Goal: Information Seeking & Learning: Learn about a topic

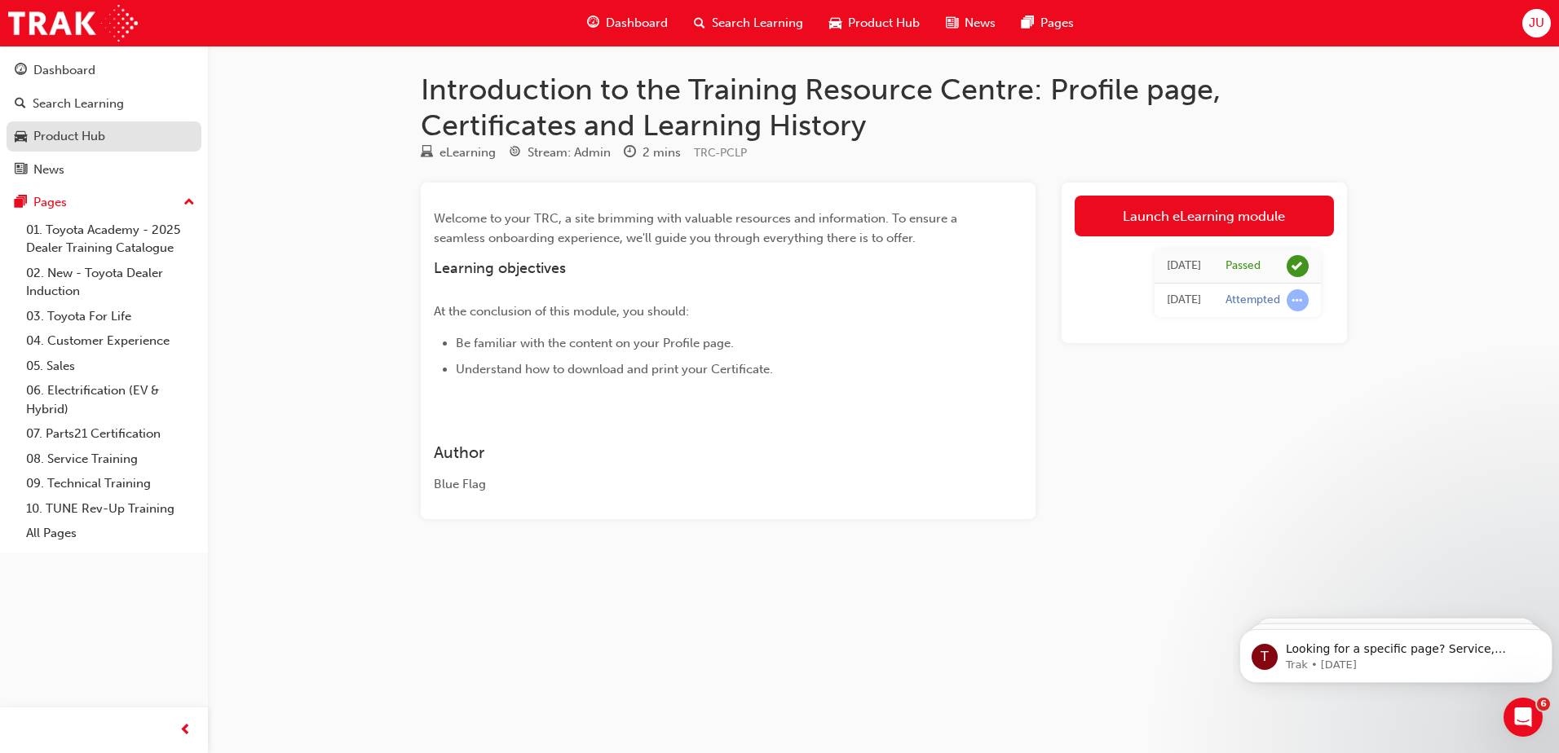
click at [61, 135] on div "Product Hub" at bounding box center [69, 136] width 72 height 19
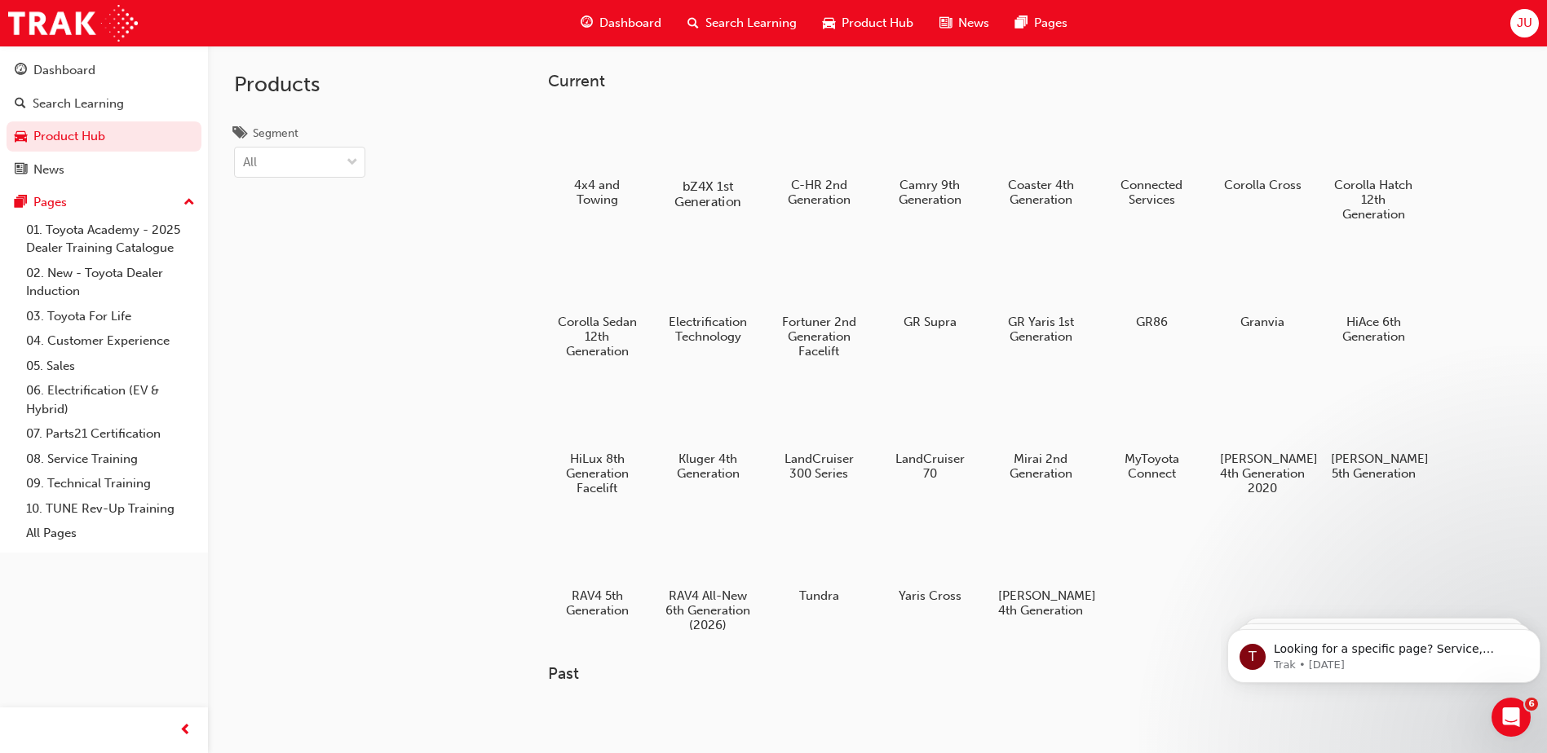
click at [706, 139] on div at bounding box center [708, 139] width 91 height 64
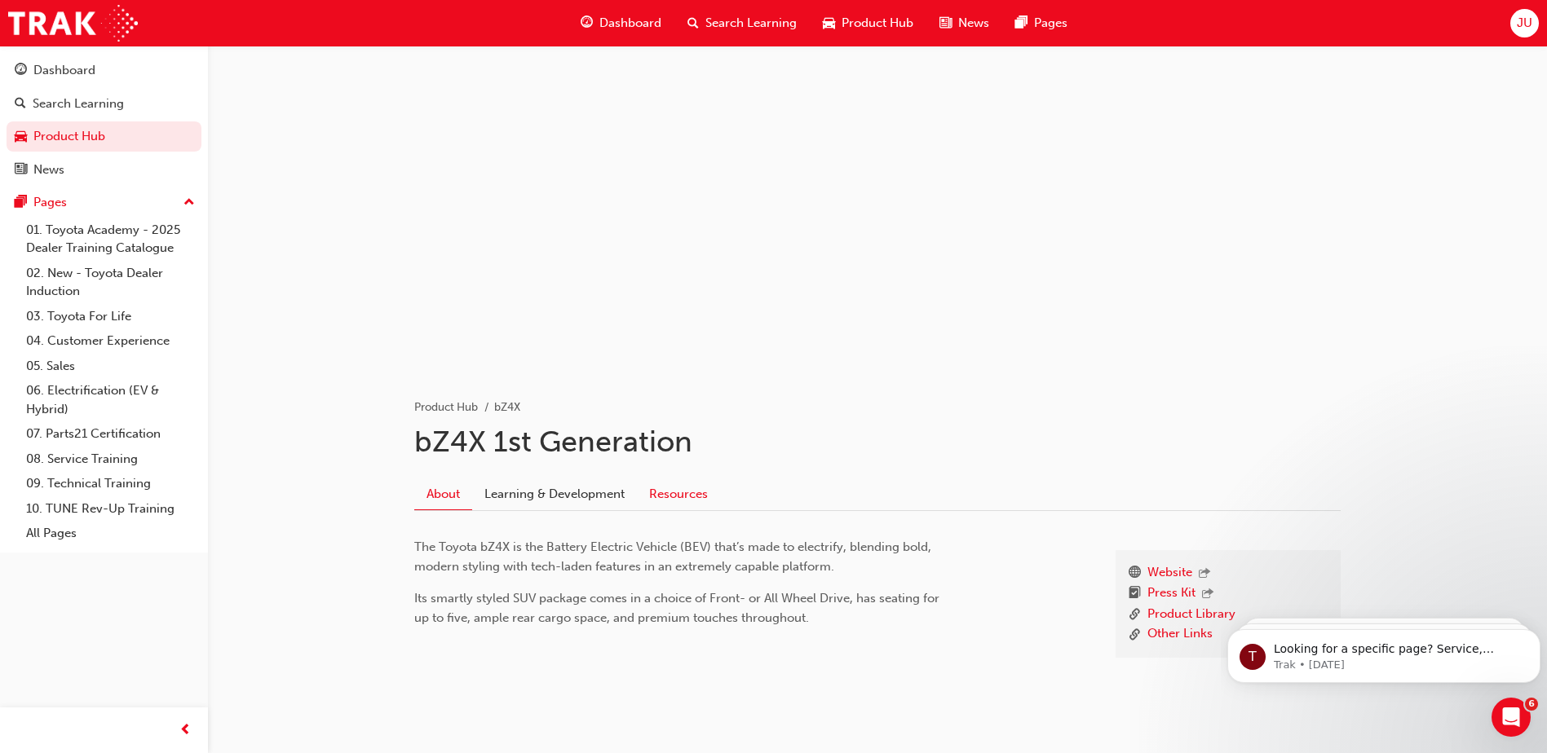
click at [671, 488] on link "Resources" at bounding box center [678, 494] width 83 height 31
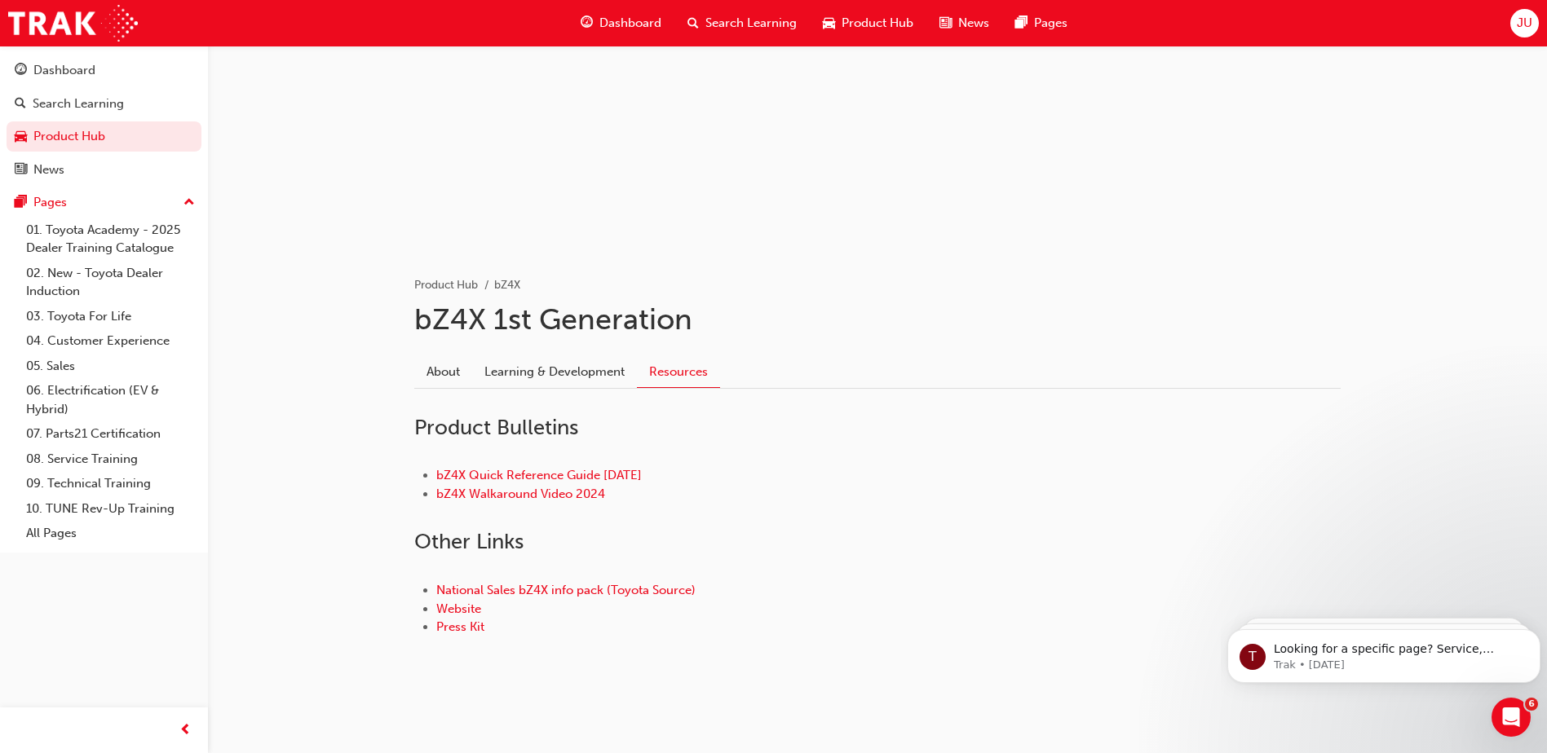
scroll to position [125, 0]
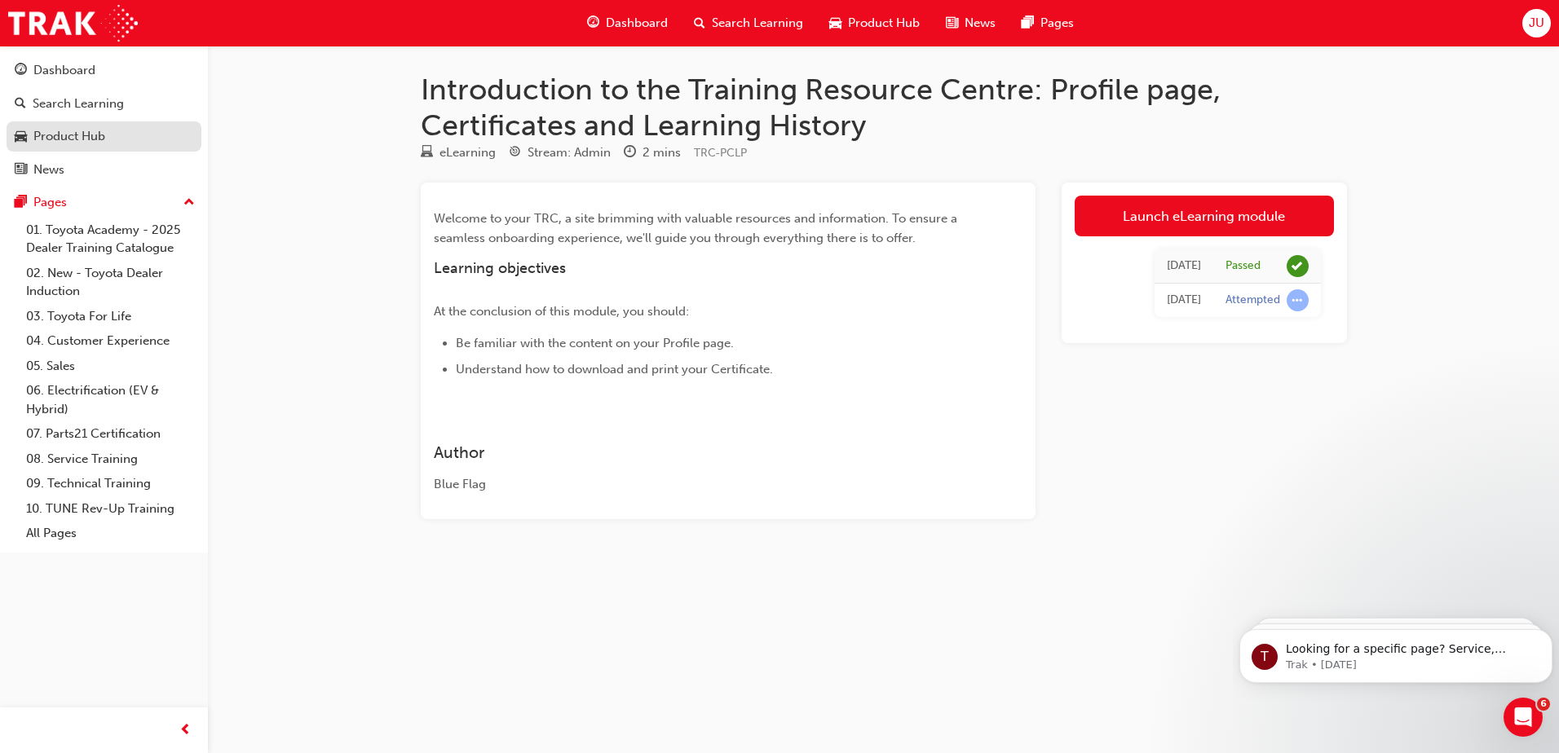
click at [71, 140] on div "Product Hub" at bounding box center [69, 136] width 72 height 19
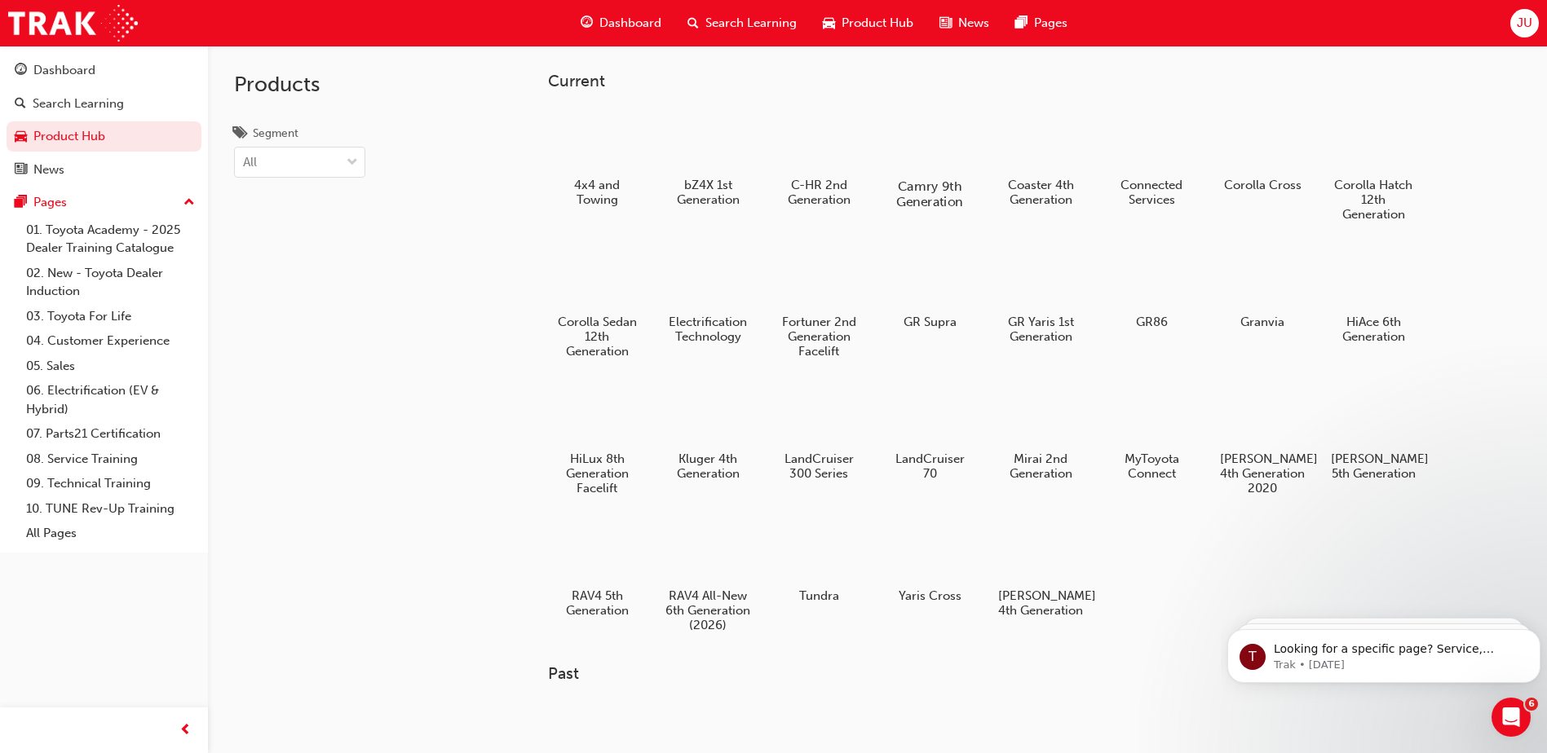
click at [934, 144] on div at bounding box center [930, 139] width 91 height 64
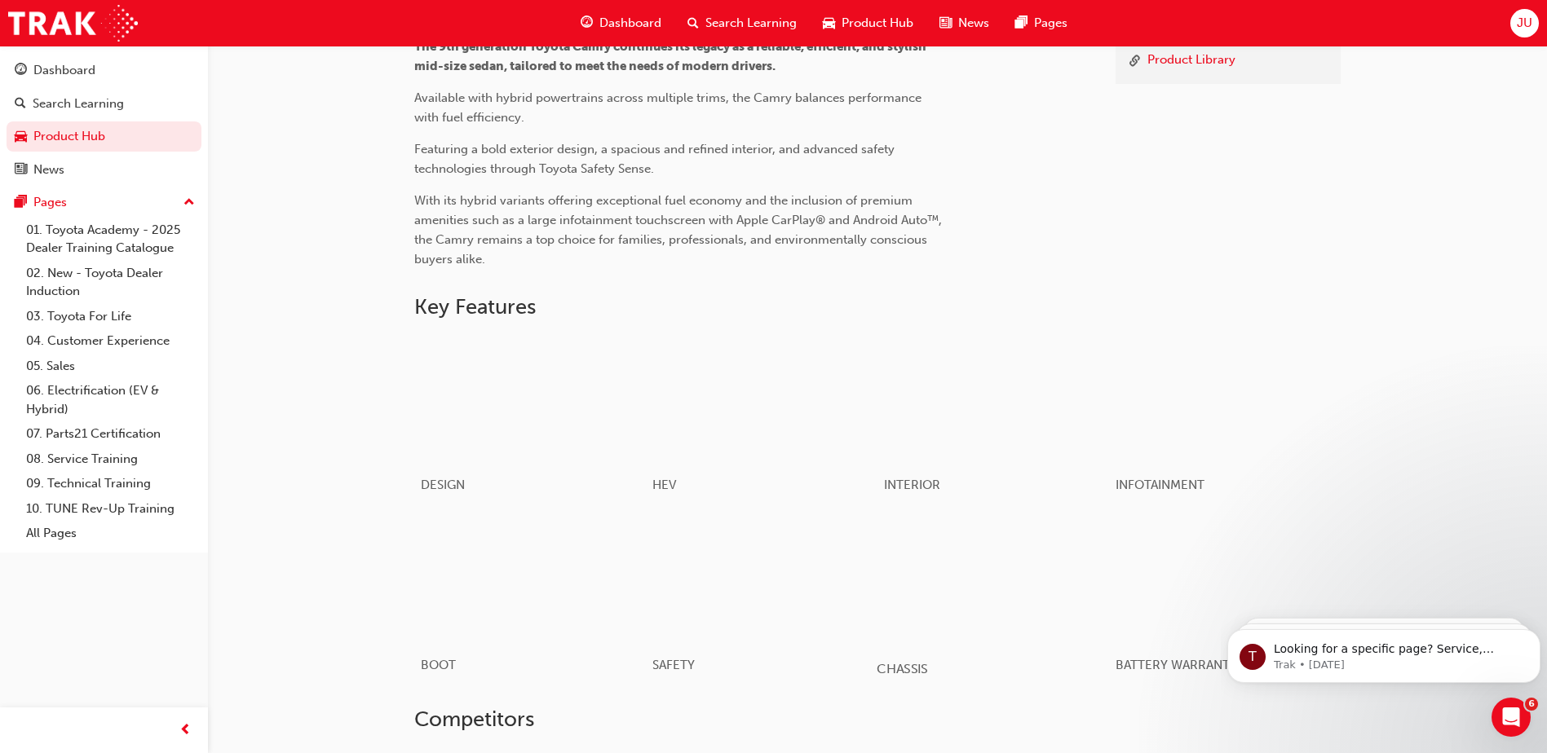
scroll to position [469, 0]
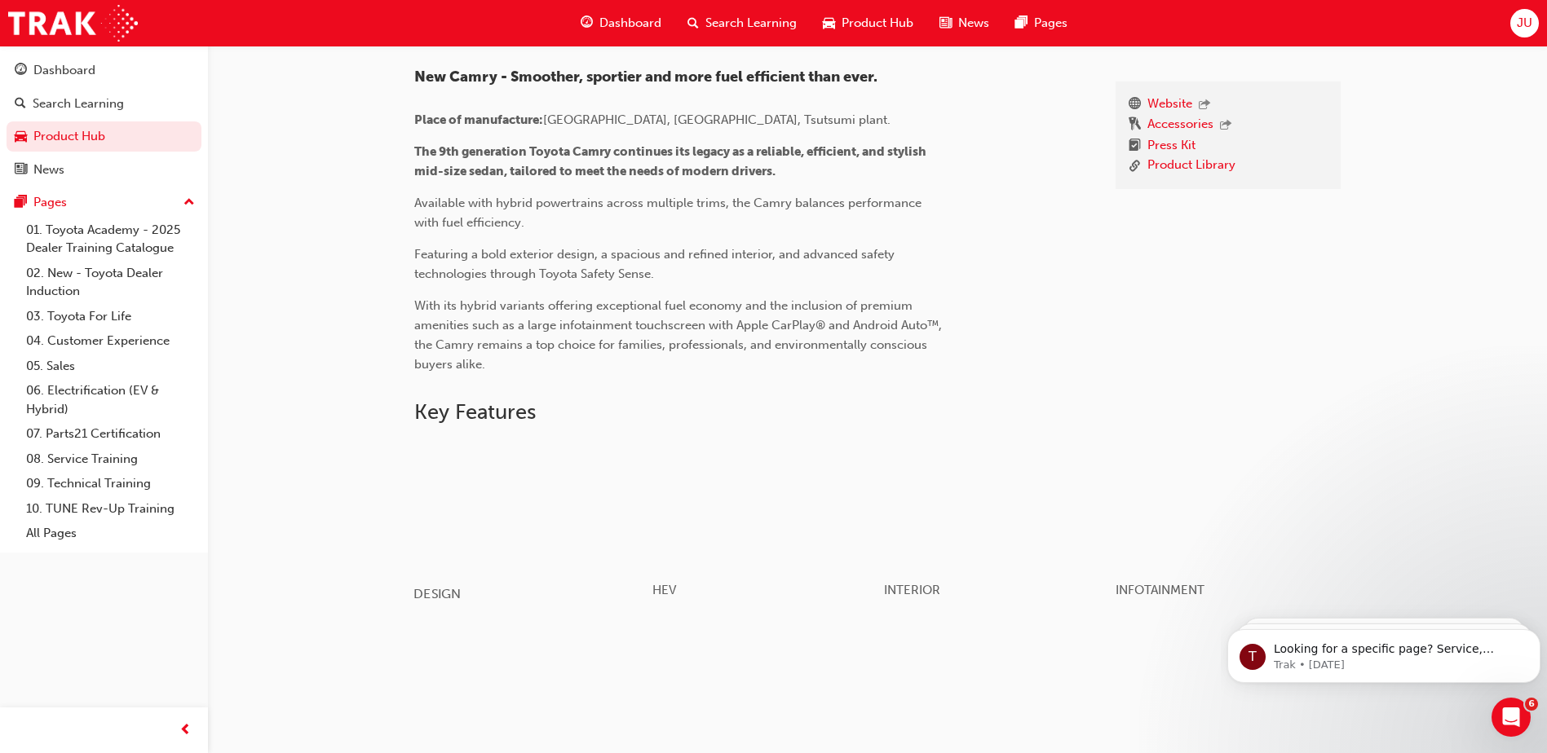
click at [519, 510] on div "button" at bounding box center [529, 505] width 232 height 130
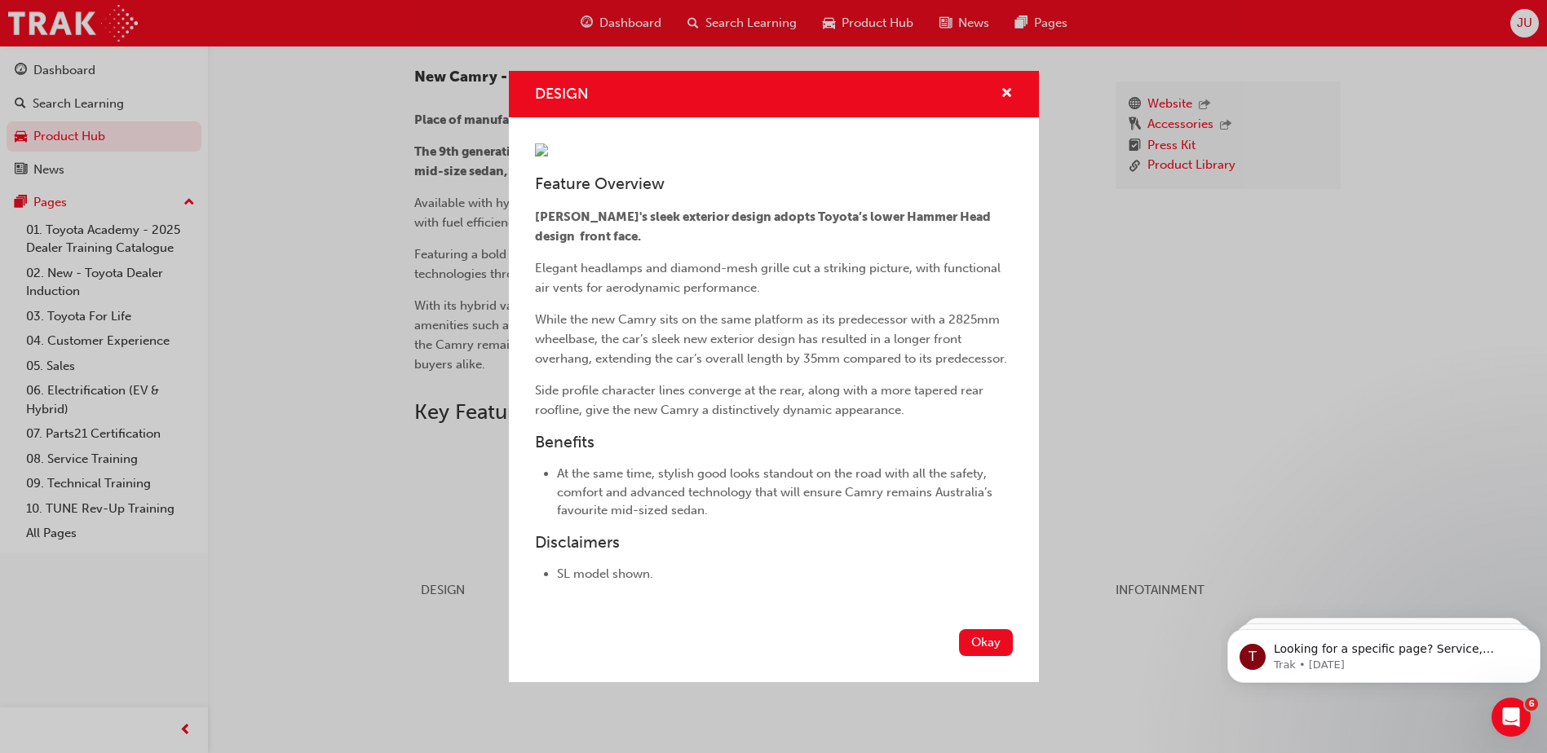
scroll to position [0, 0]
click at [1001, 87] on span "cross-icon" at bounding box center [1007, 94] width 12 height 15
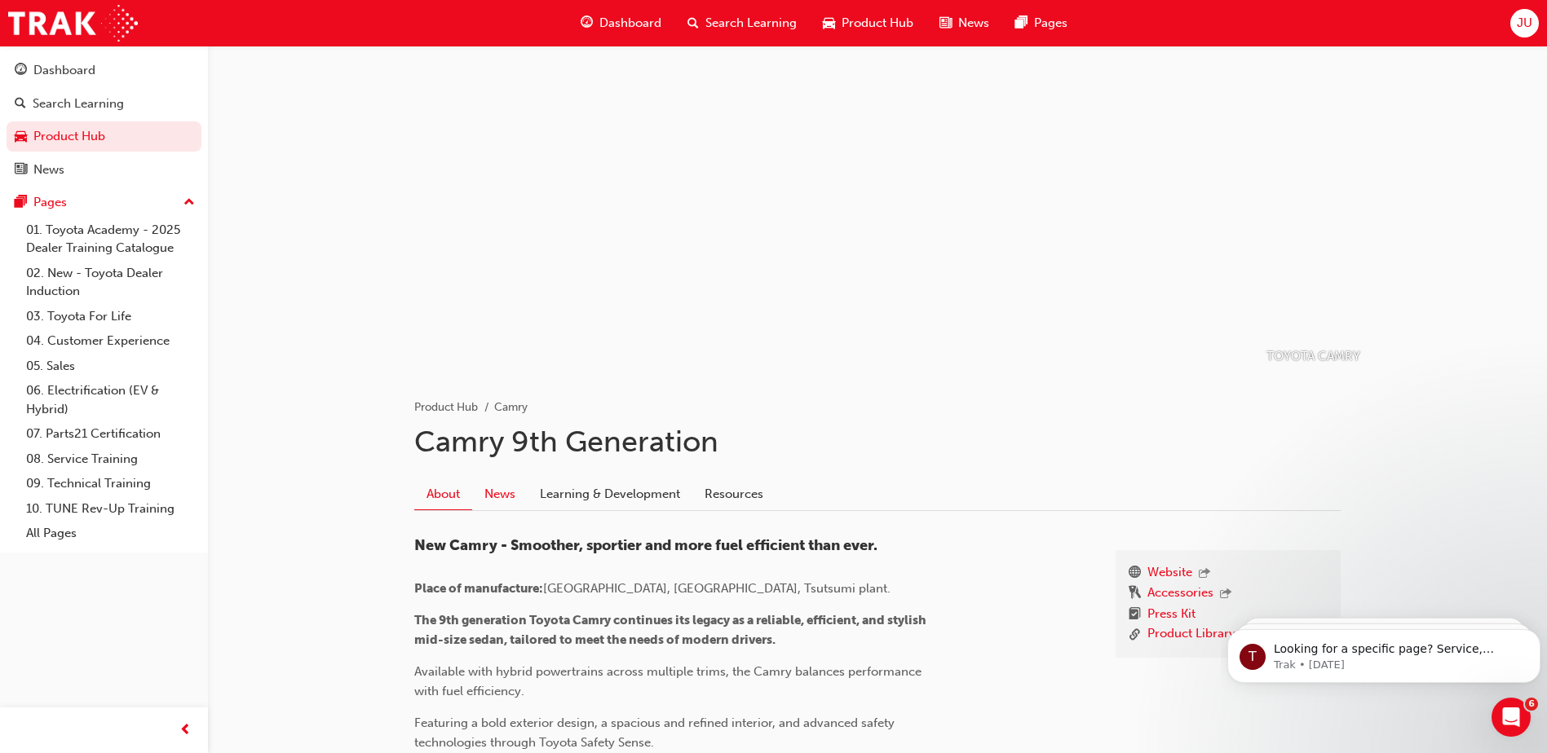
click at [497, 491] on link "News" at bounding box center [499, 494] width 55 height 31
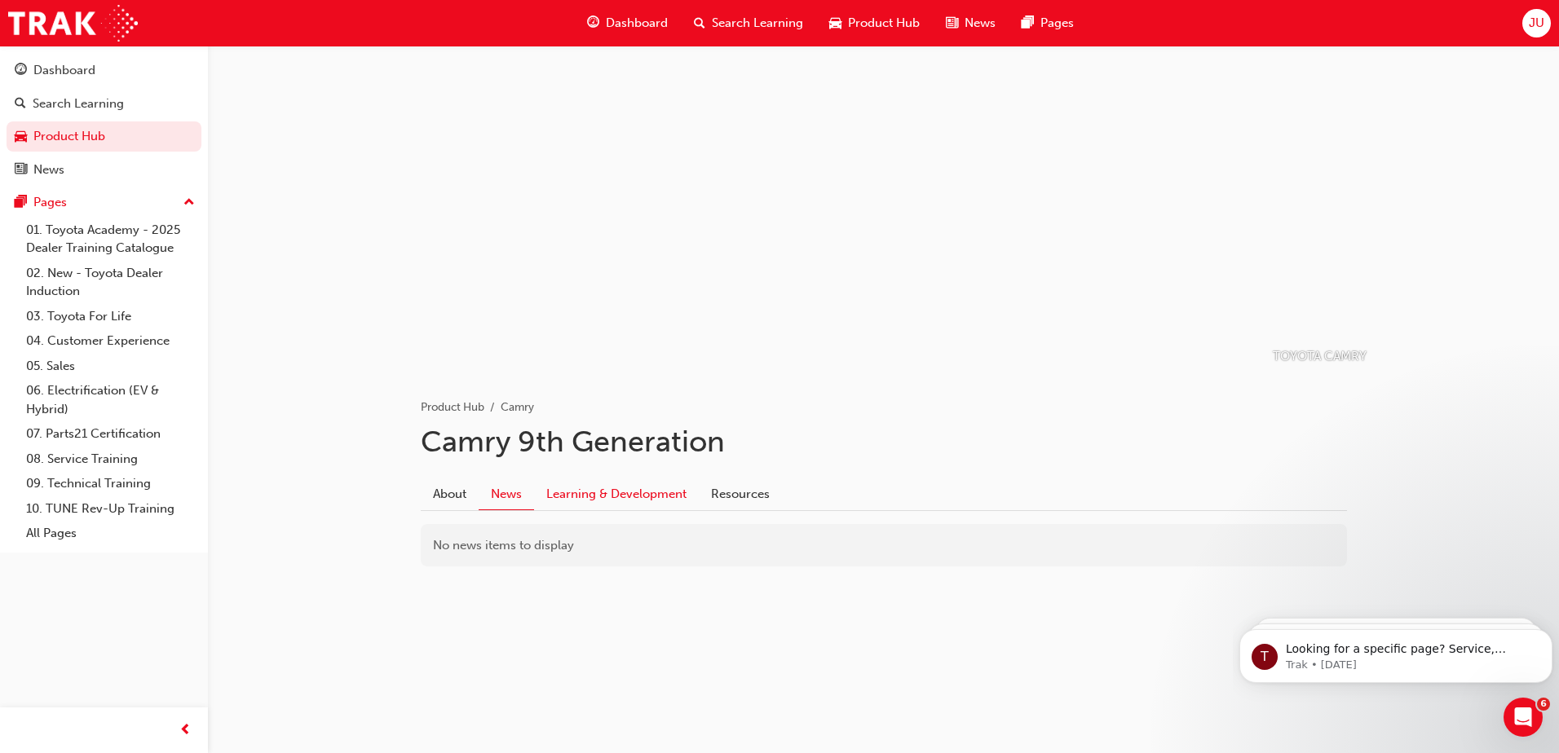
click at [576, 493] on link "Learning & Development" at bounding box center [616, 494] width 165 height 31
click at [732, 491] on link "Resources" at bounding box center [740, 494] width 83 height 31
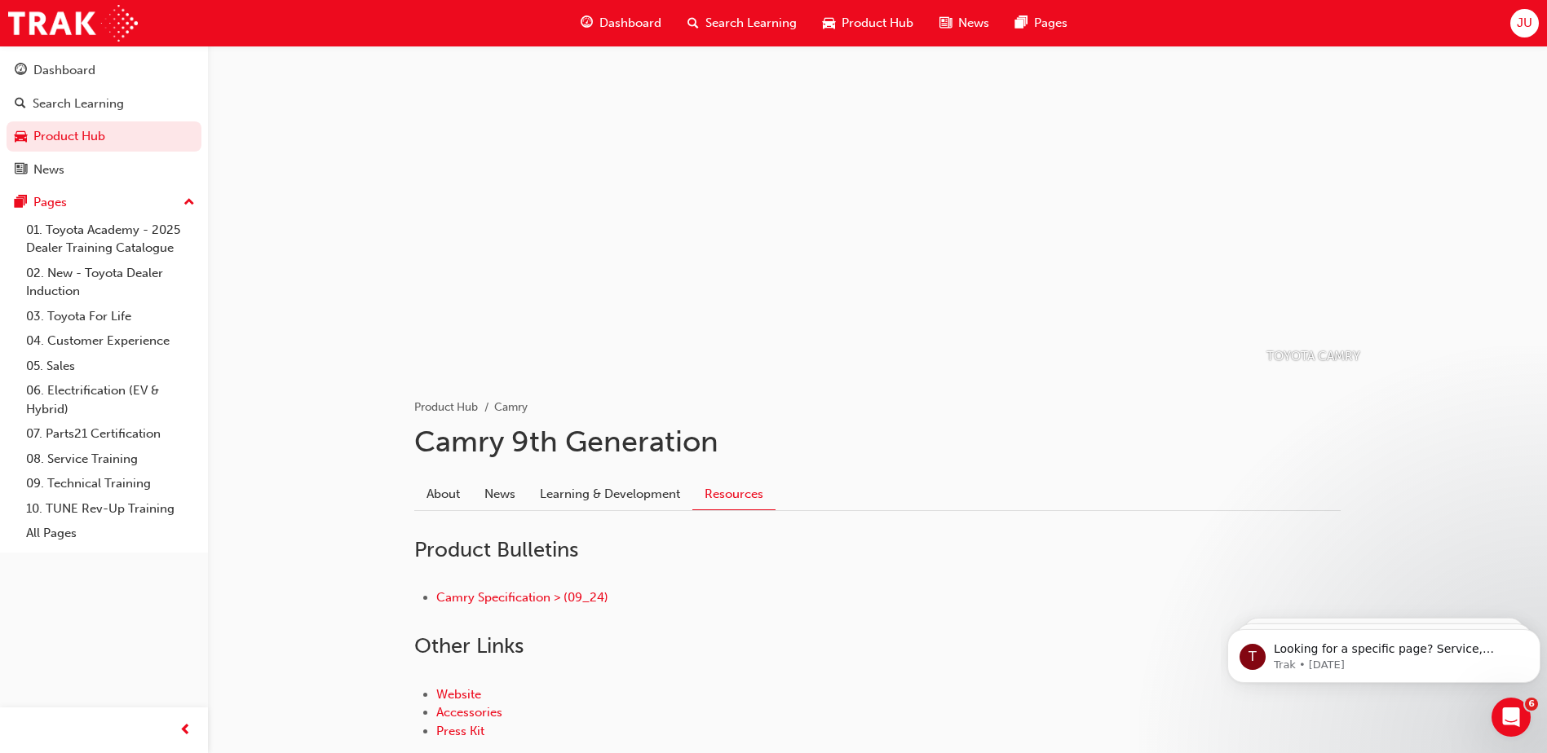
scroll to position [106, 0]
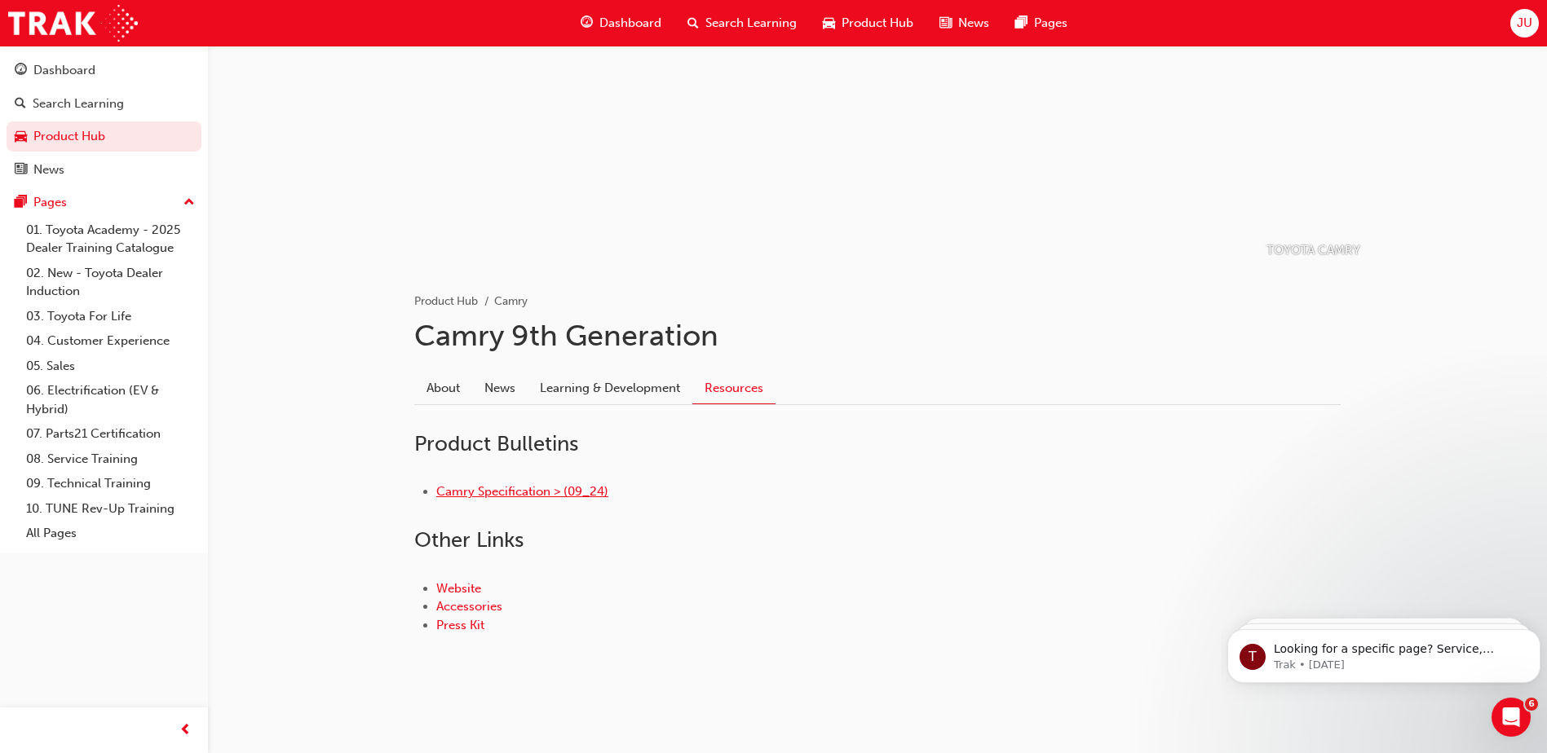
click at [497, 486] on link "Camry Specification > (09_24)" at bounding box center [522, 491] width 172 height 15
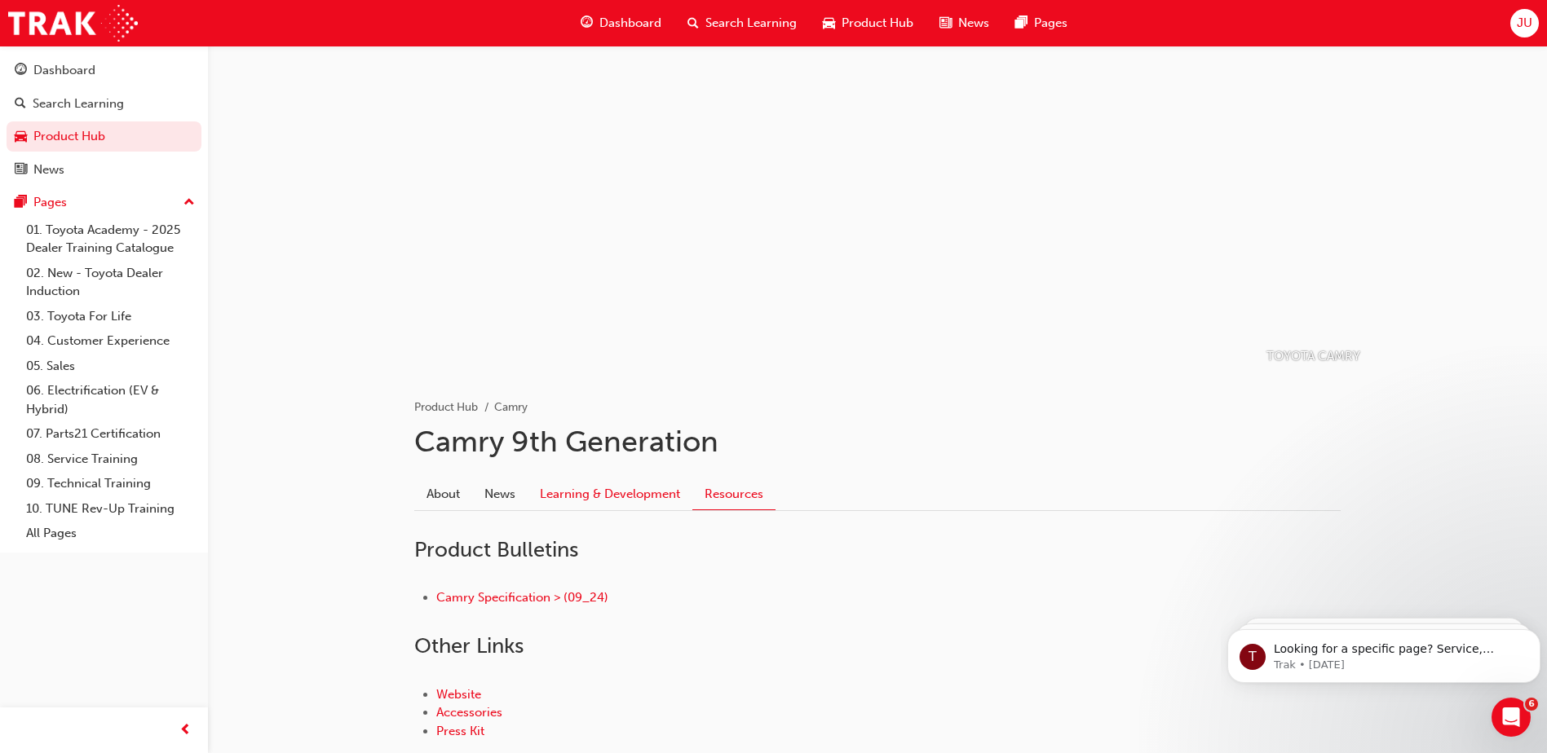
click at [599, 493] on link "Learning & Development" at bounding box center [610, 494] width 165 height 31
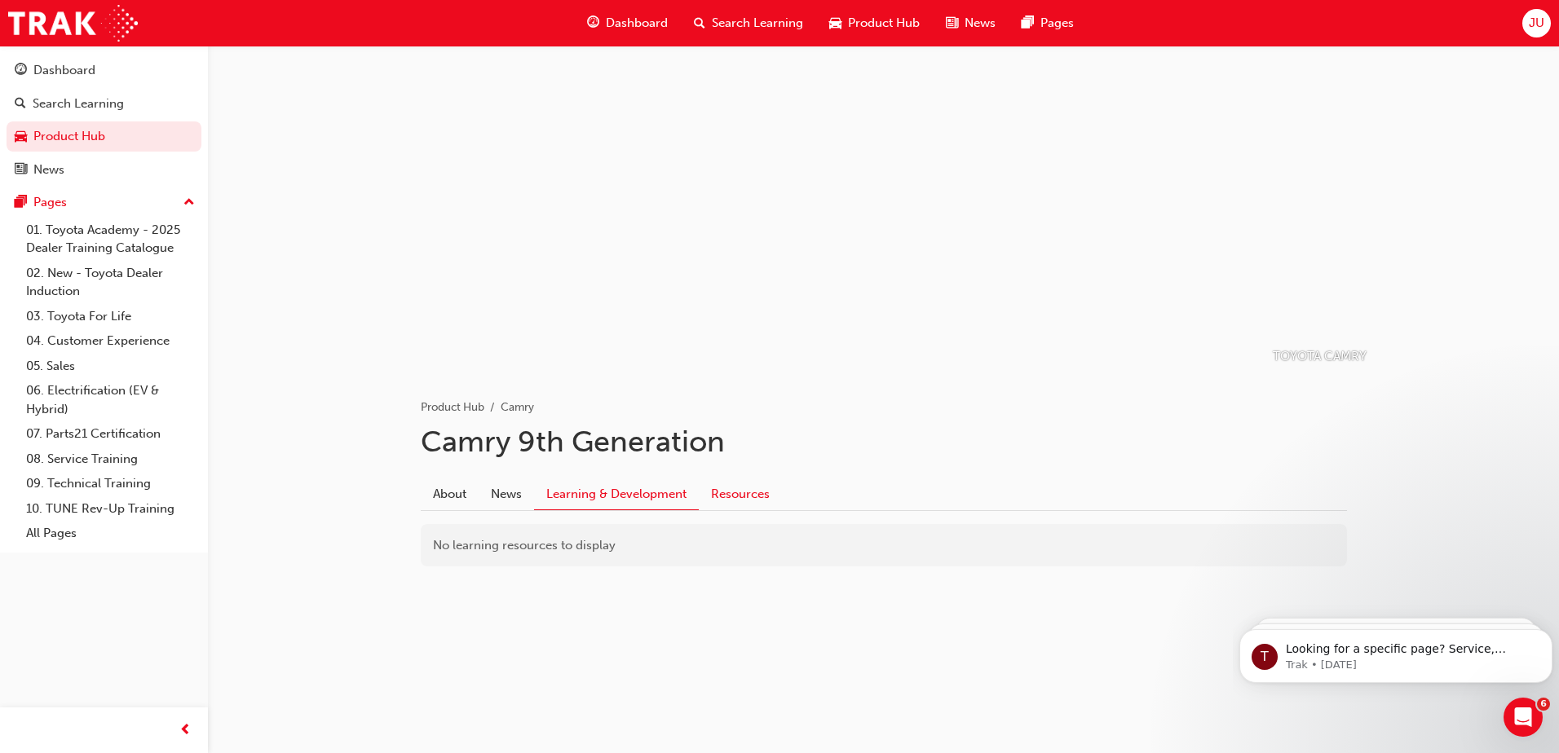
click at [736, 488] on link "Resources" at bounding box center [740, 494] width 83 height 31
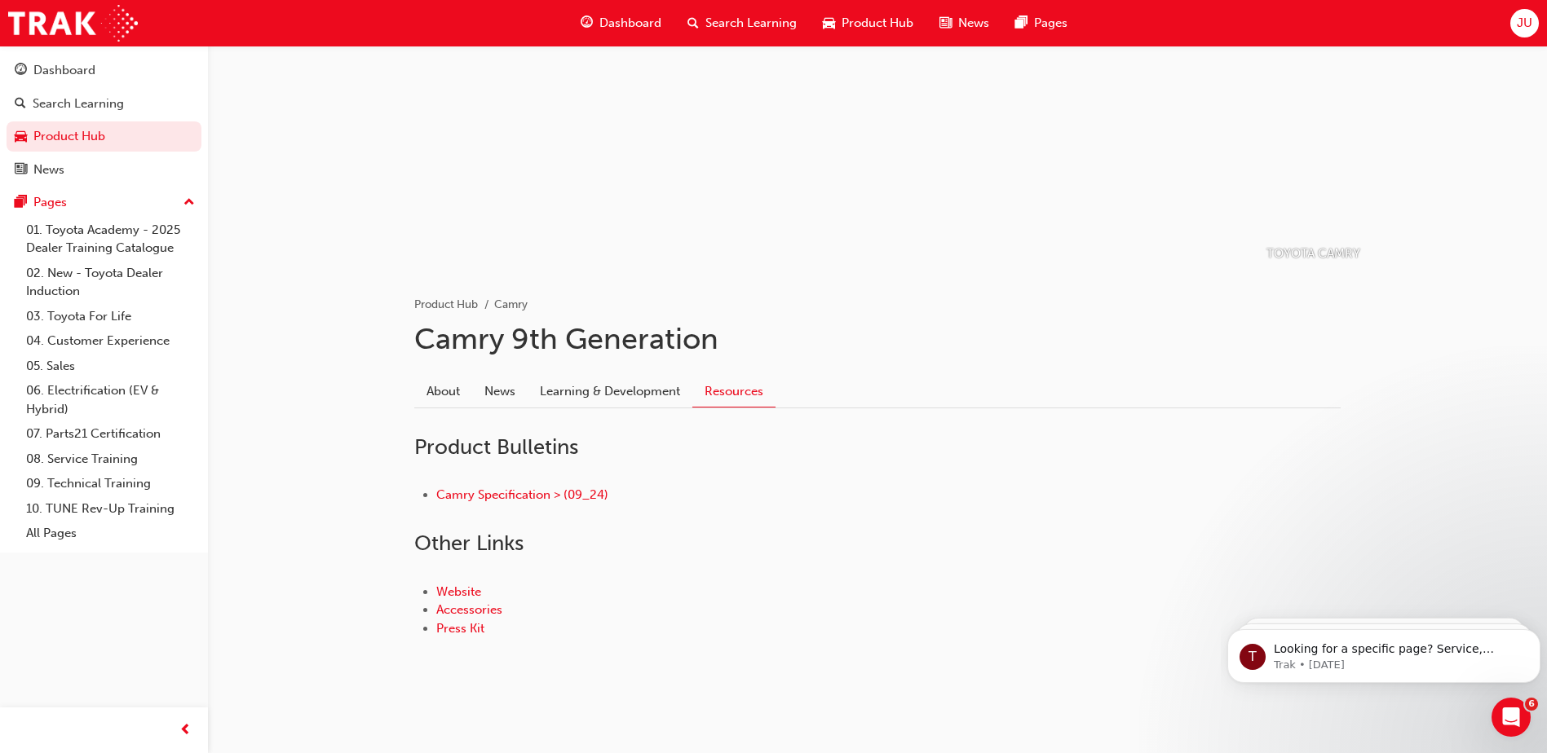
scroll to position [106, 0]
click at [464, 608] on link "Accessories" at bounding box center [469, 606] width 66 height 15
click at [493, 494] on link "Camry Specification > (09_24)" at bounding box center [522, 491] width 172 height 15
